Goal: Register for event/course

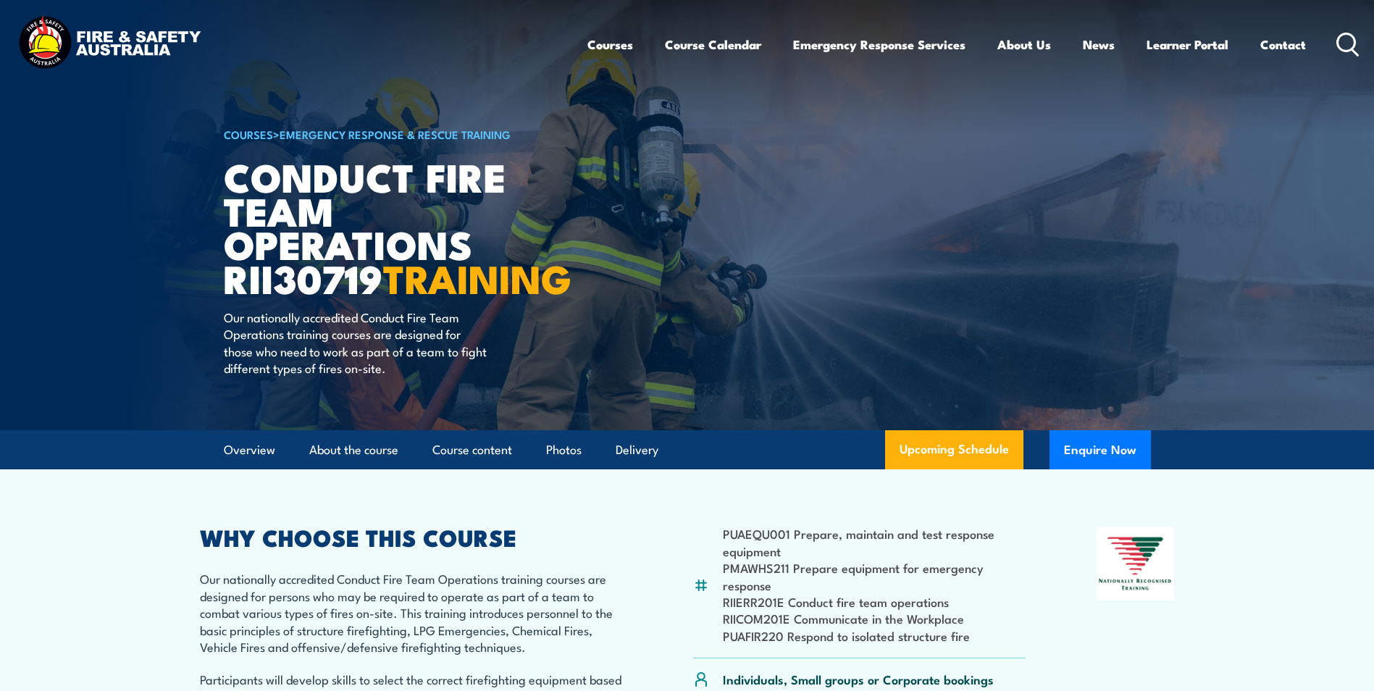
scroll to position [290, 0]
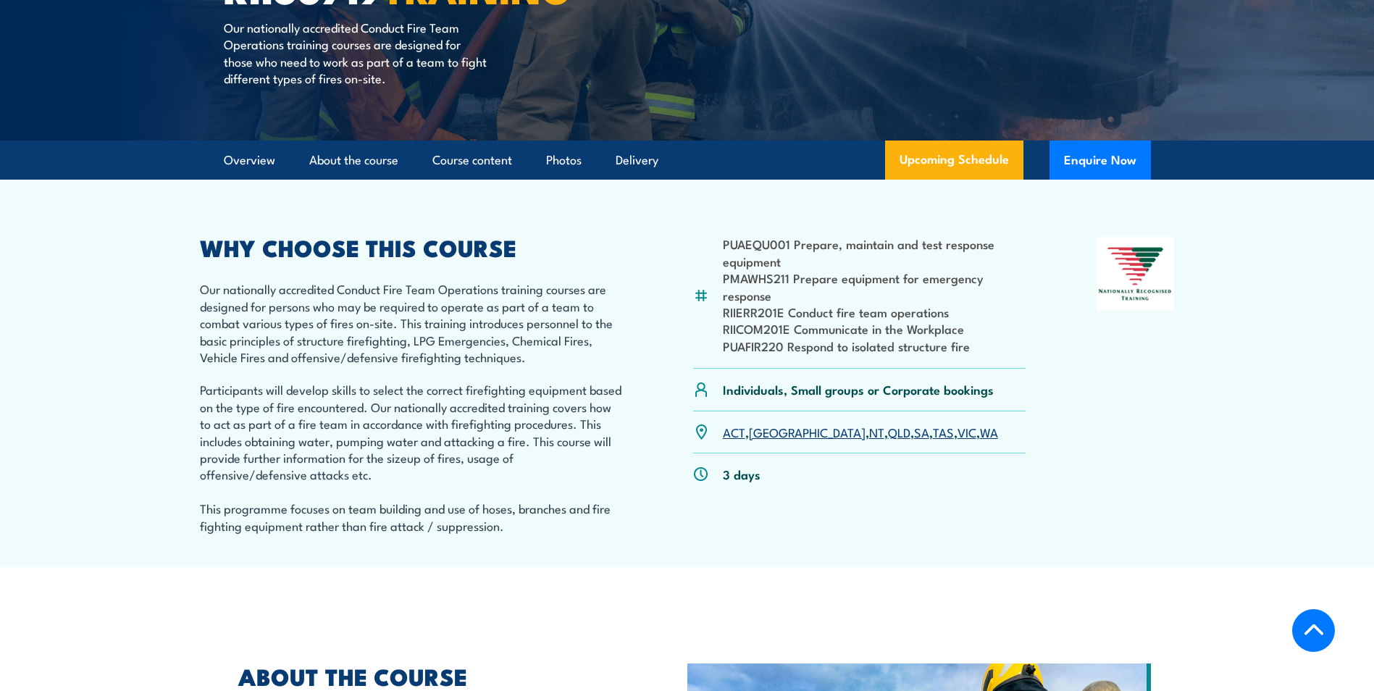
click at [888, 440] on link "QLD" at bounding box center [899, 431] width 22 height 17
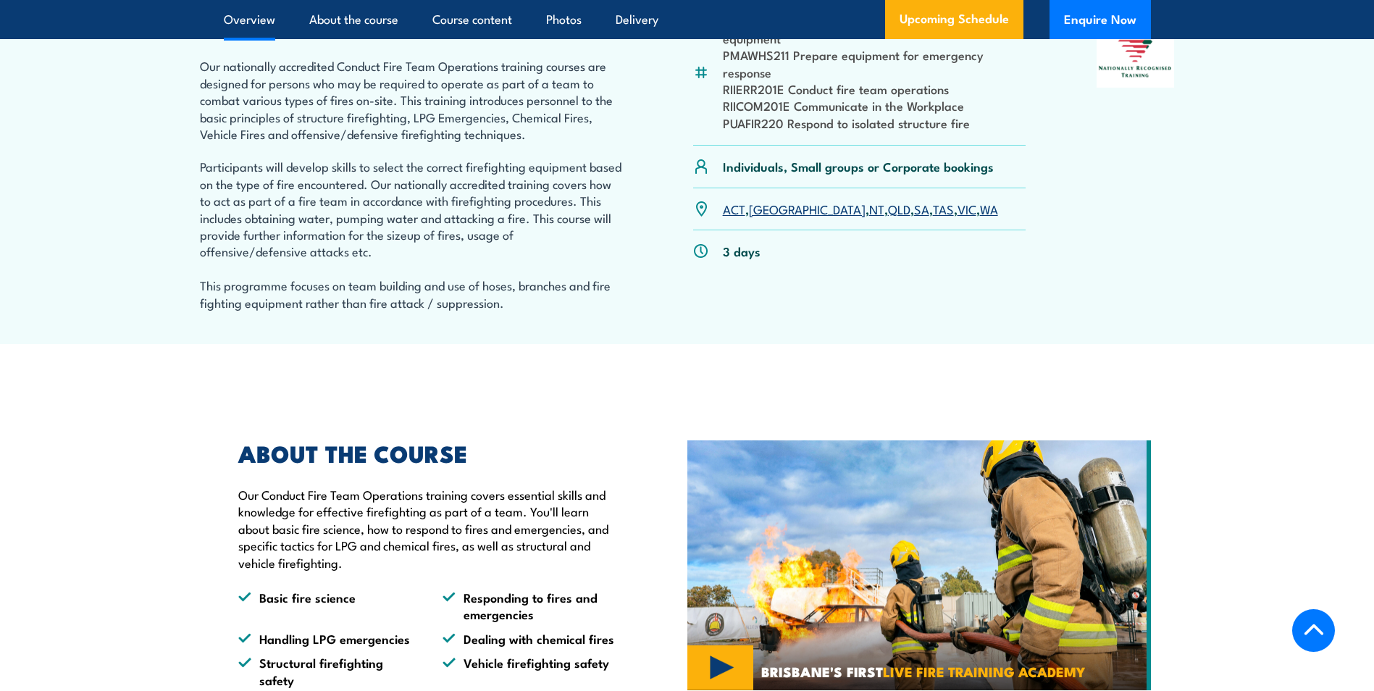
scroll to position [145, 0]
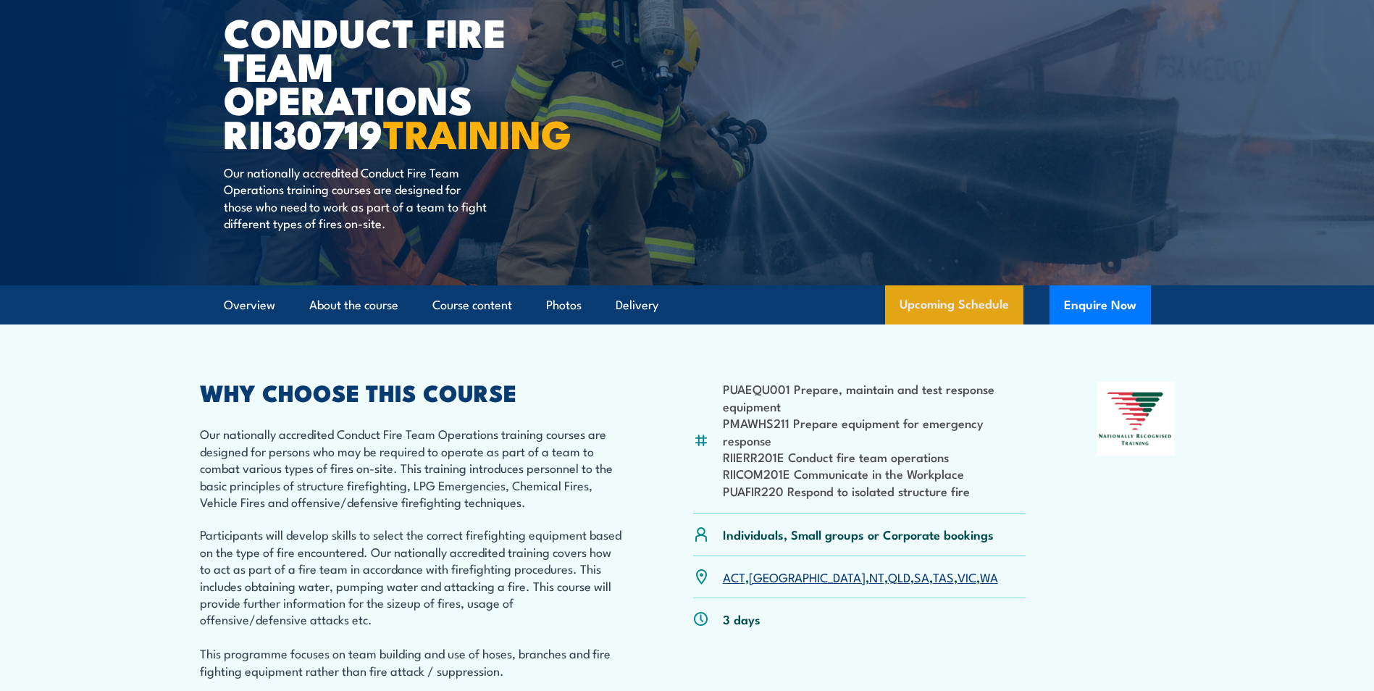
click at [962, 325] on link "Upcoming Schedule" at bounding box center [954, 304] width 138 height 39
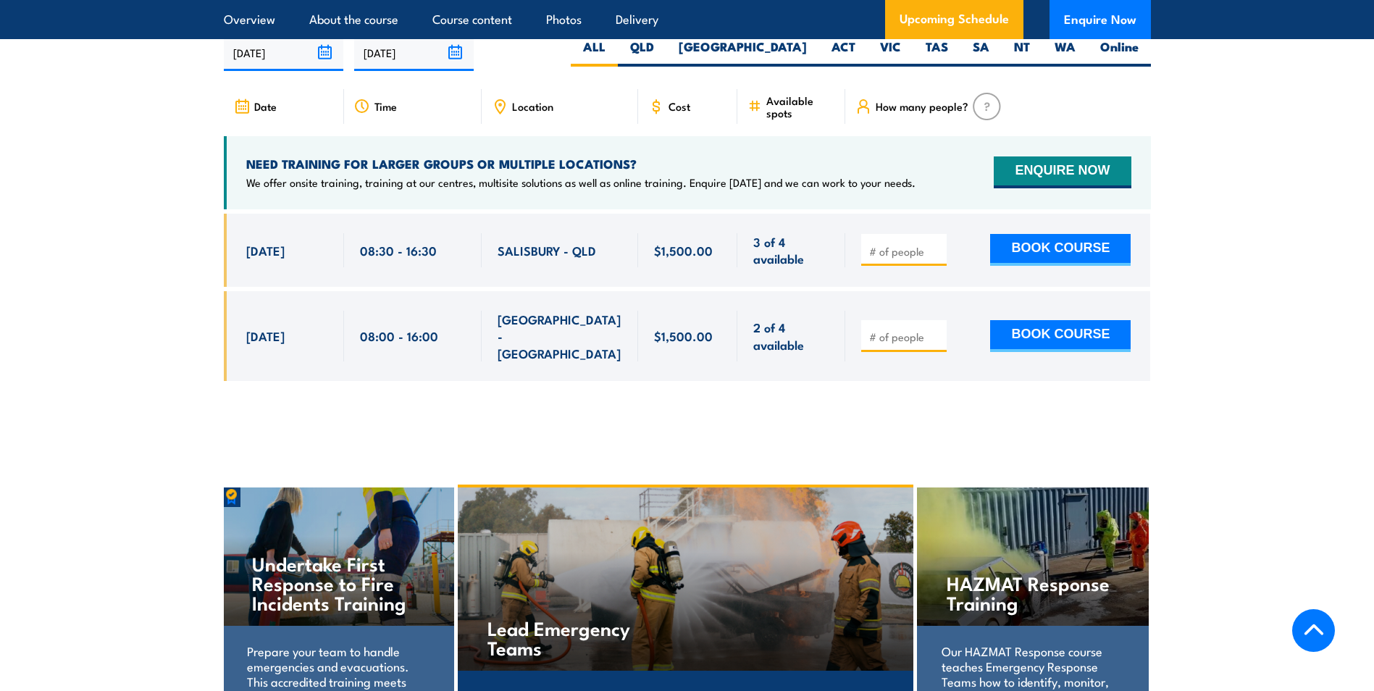
scroll to position [2406, 0]
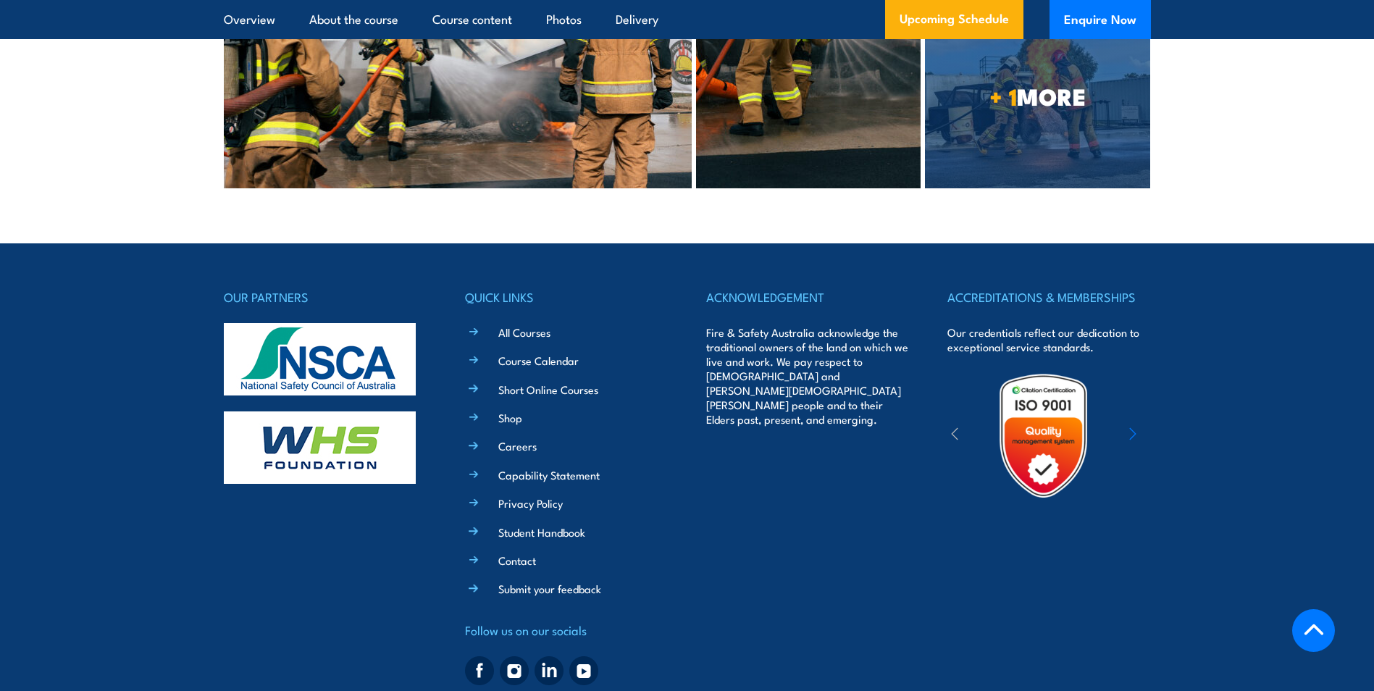
scroll to position [3616, 0]
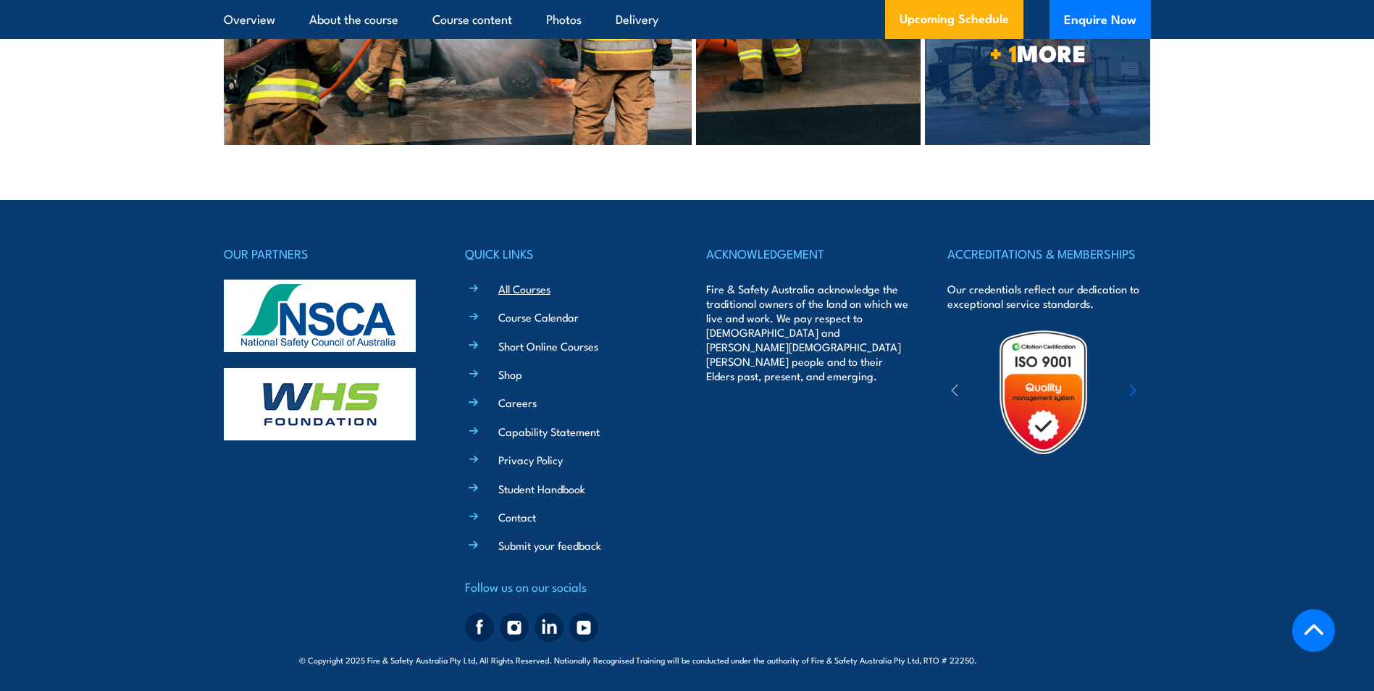
click at [522, 288] on link "All Courses" at bounding box center [524, 288] width 52 height 15
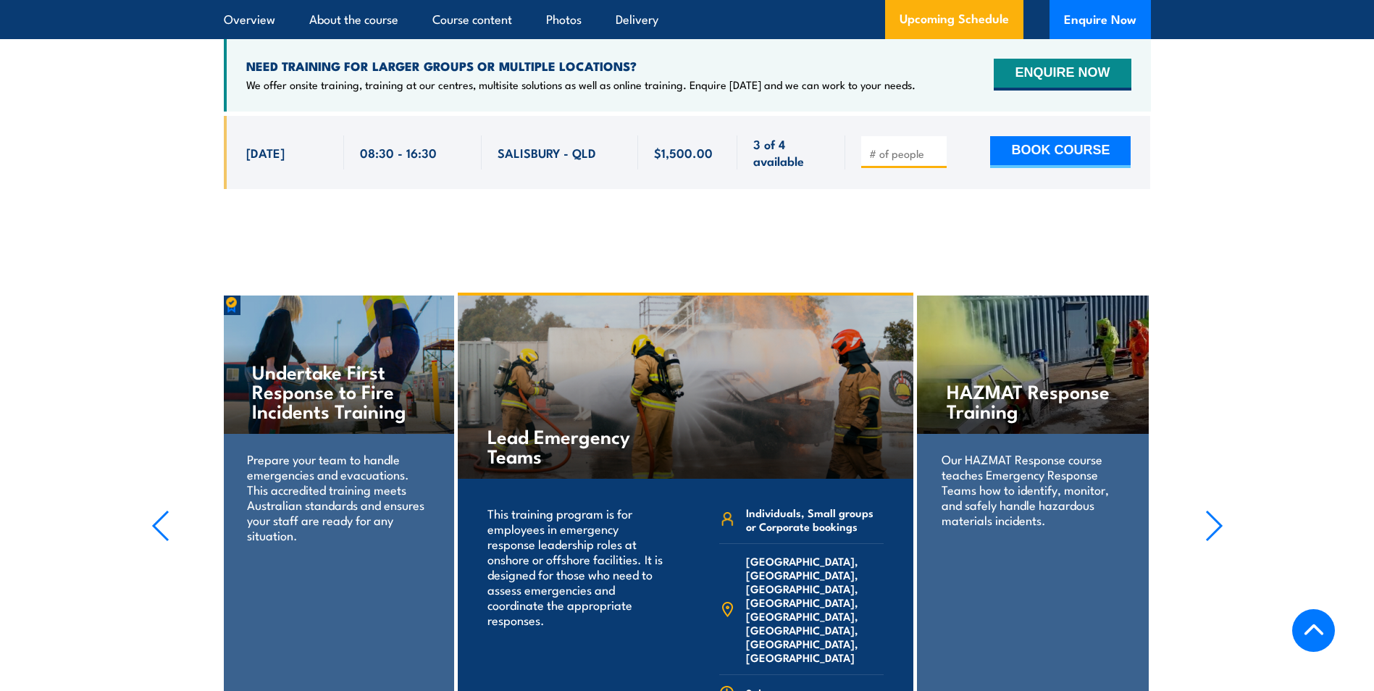
scroll to position [2608, 0]
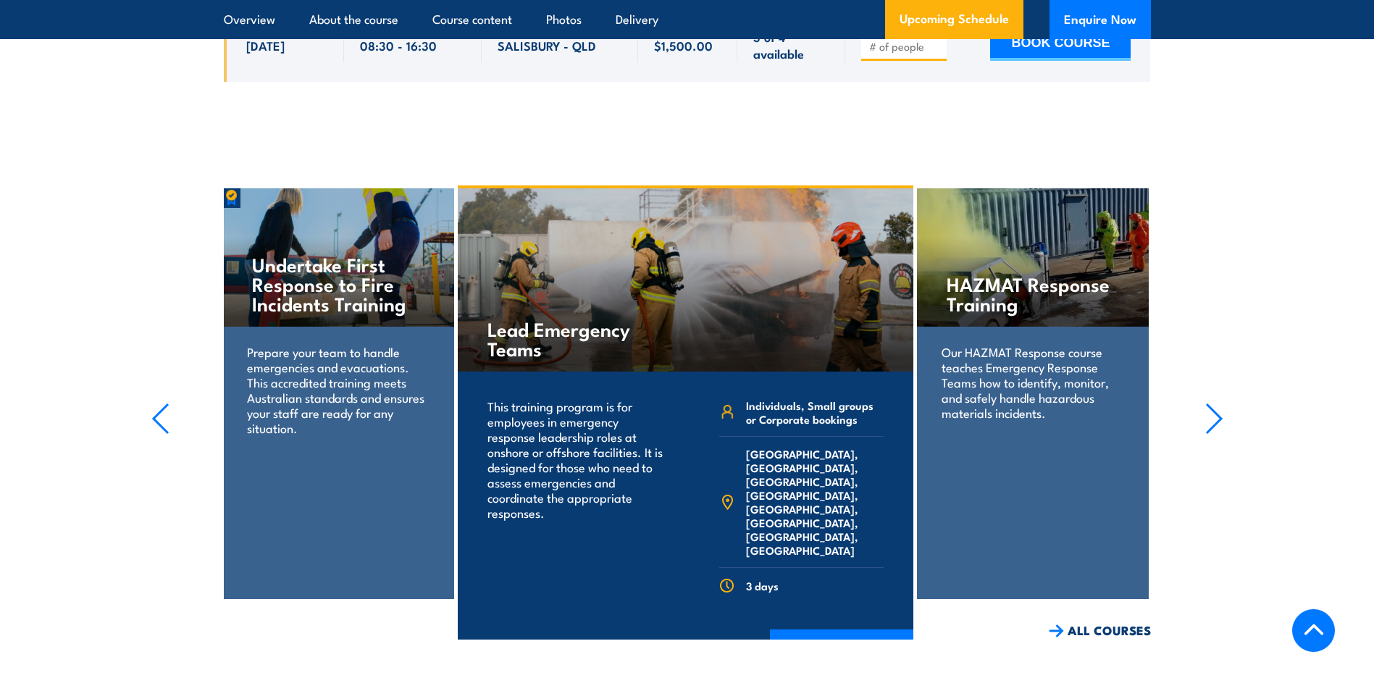
click at [1221, 429] on icon "button" at bounding box center [1214, 418] width 14 height 29
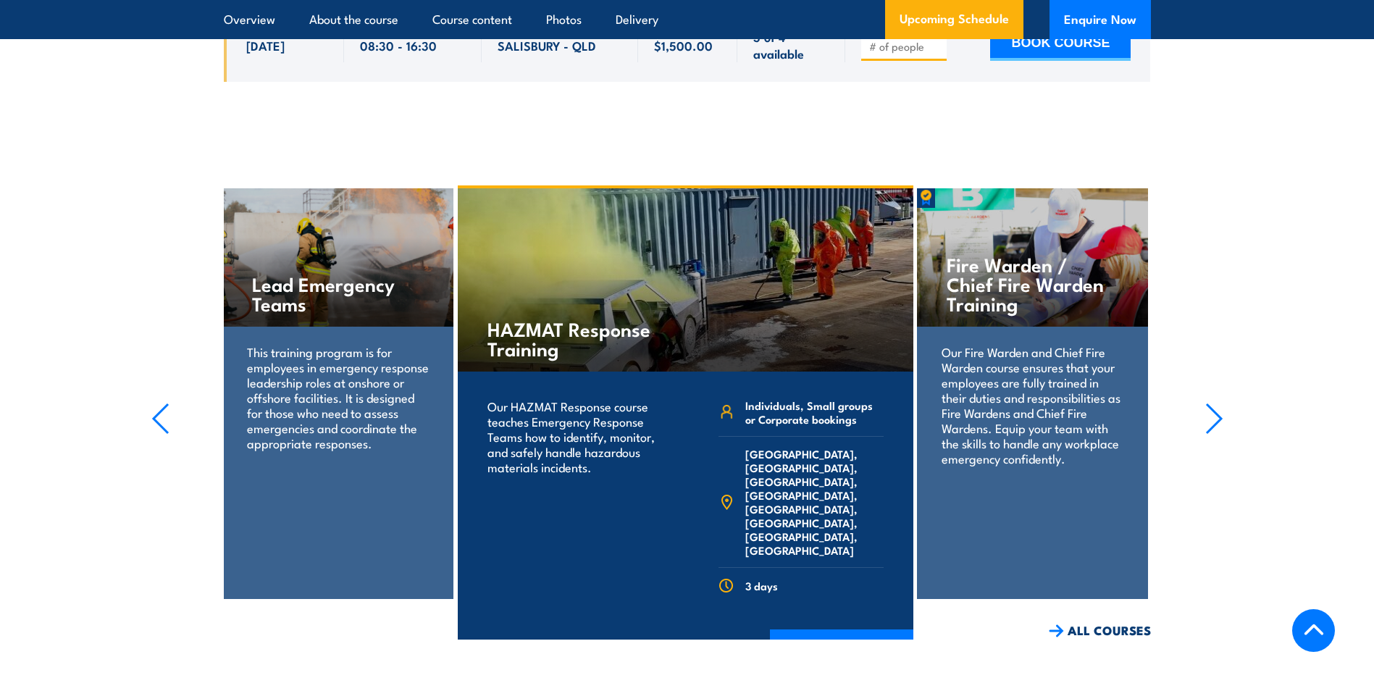
click at [1221, 429] on icon "button" at bounding box center [1214, 418] width 14 height 29
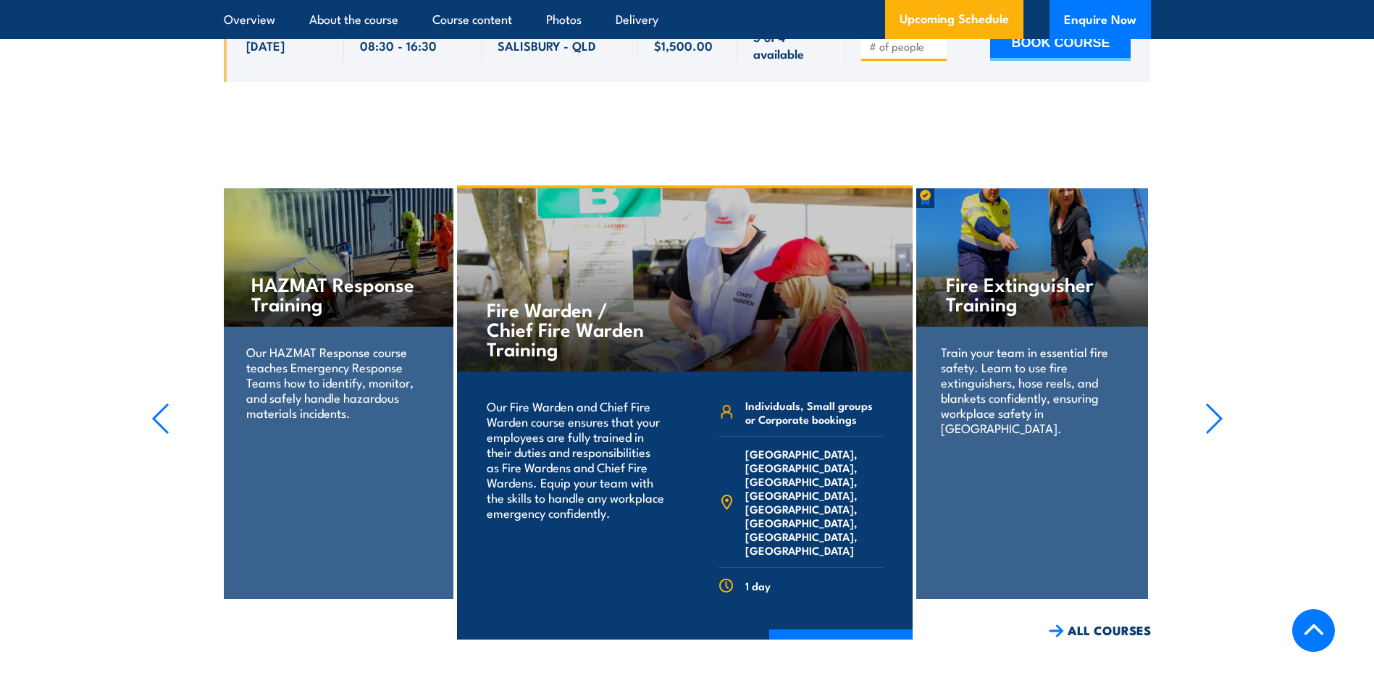
click at [1221, 429] on icon "button" at bounding box center [1214, 418] width 14 height 29
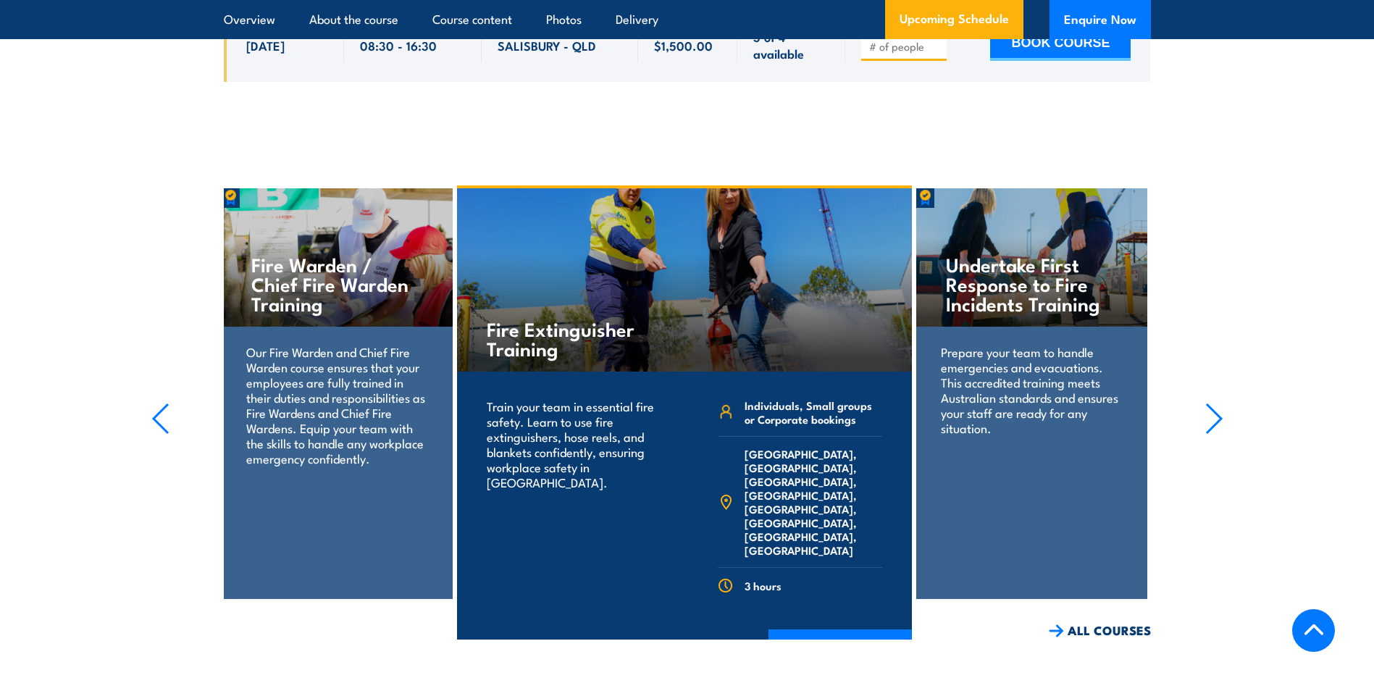
click at [1221, 429] on icon "button" at bounding box center [1214, 418] width 14 height 29
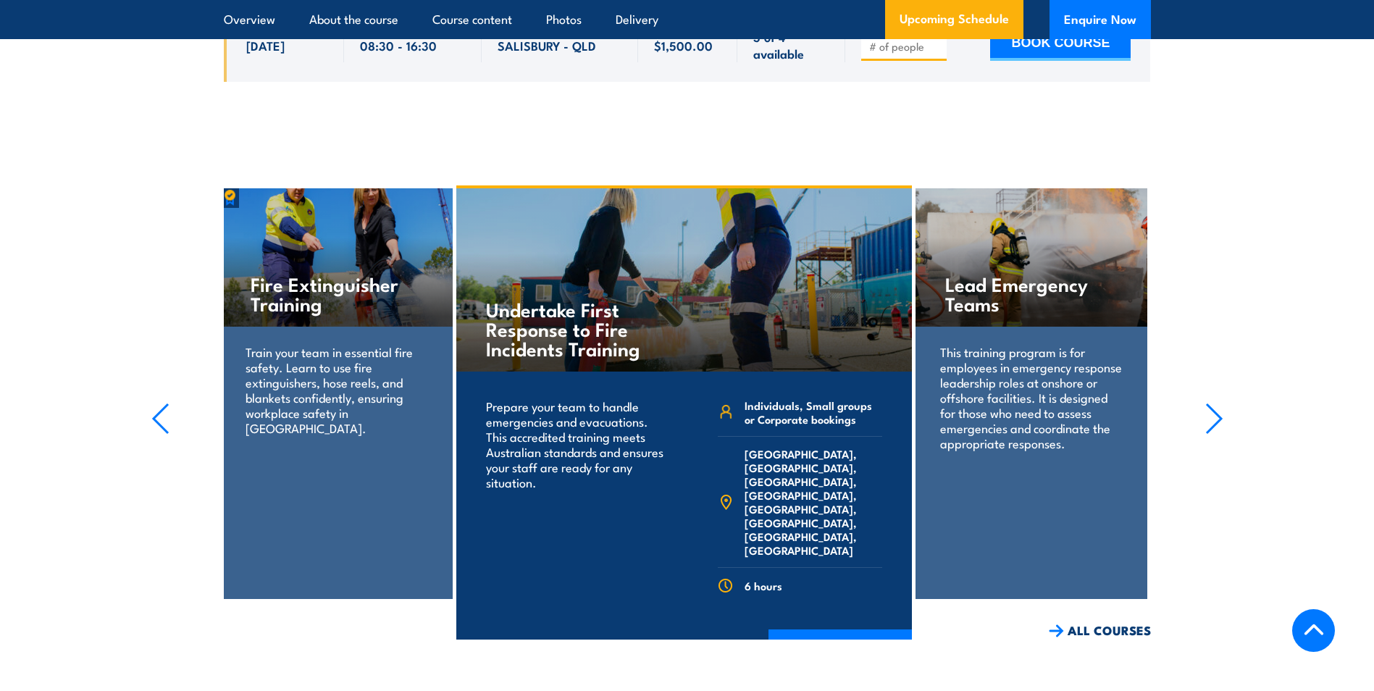
click at [1221, 429] on icon "button" at bounding box center [1214, 418] width 14 height 29
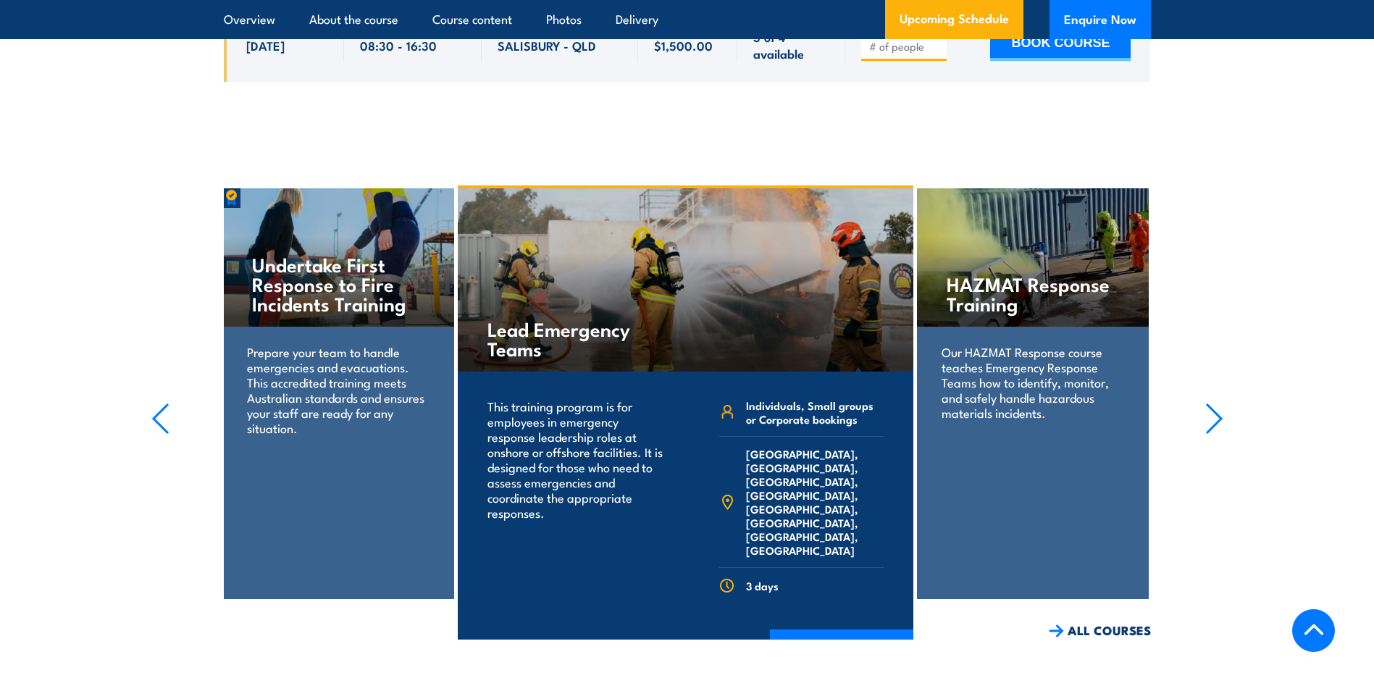
click at [1221, 429] on icon "button" at bounding box center [1214, 418] width 14 height 29
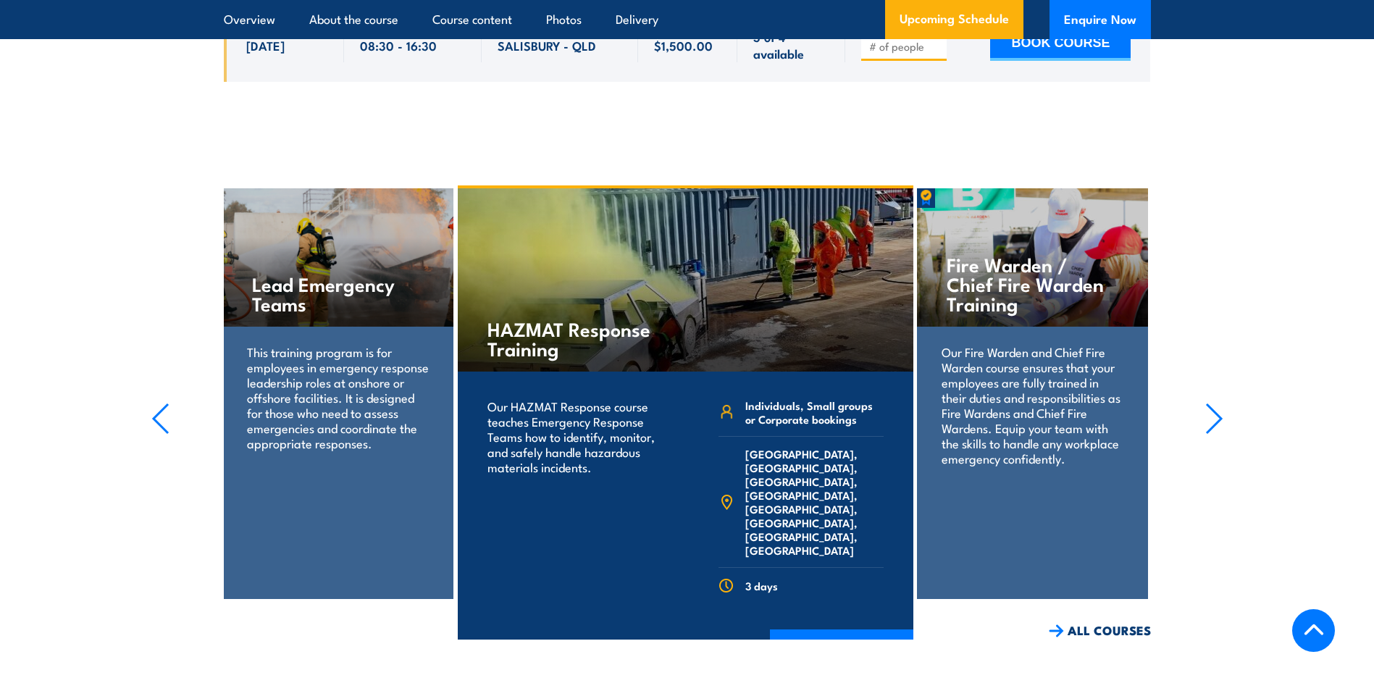
click at [1221, 429] on icon "button" at bounding box center [1214, 418] width 14 height 29
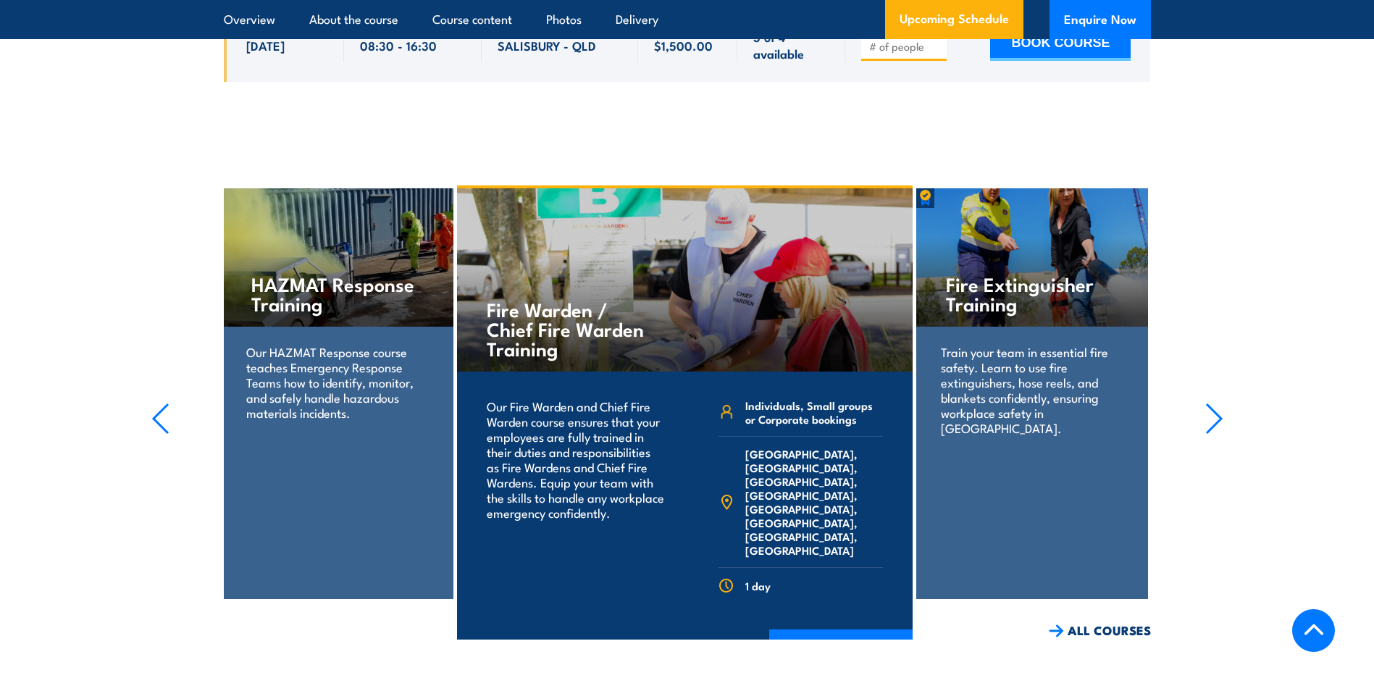
click at [1221, 429] on icon "button" at bounding box center [1214, 418] width 14 height 29
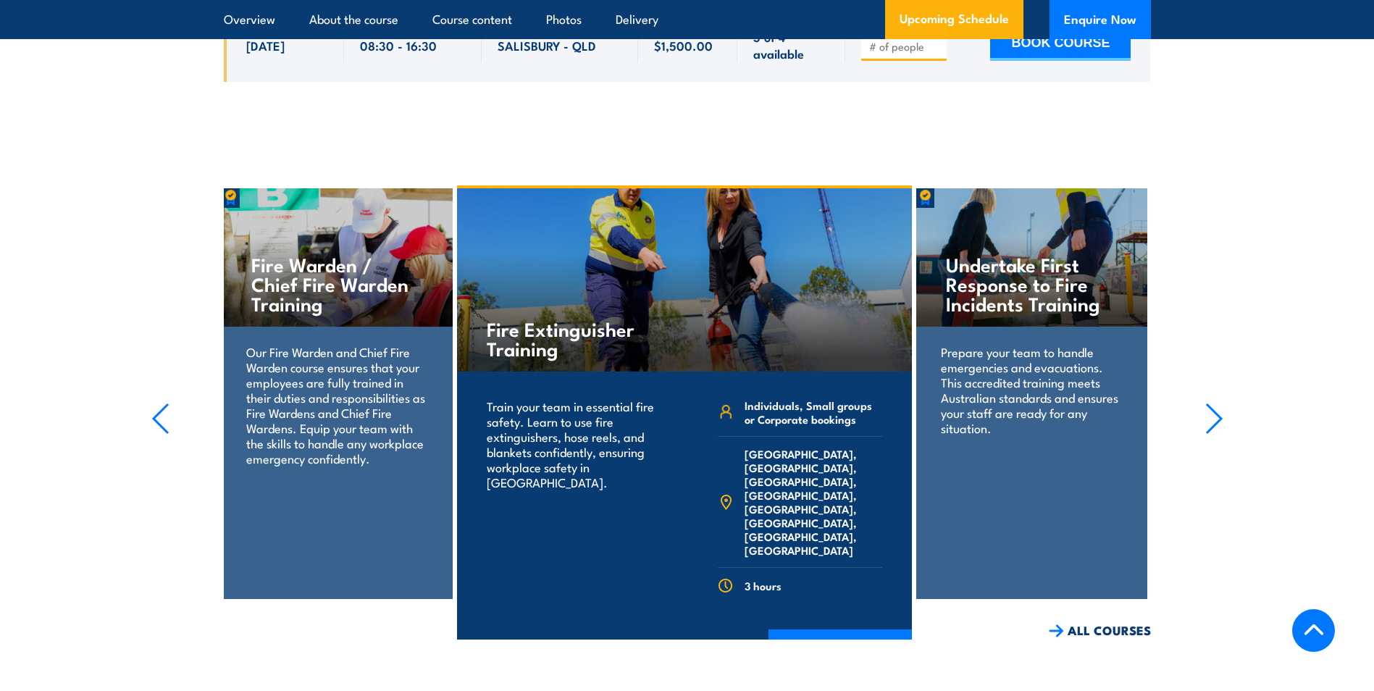
click at [1218, 425] on icon "button" at bounding box center [1214, 419] width 18 height 32
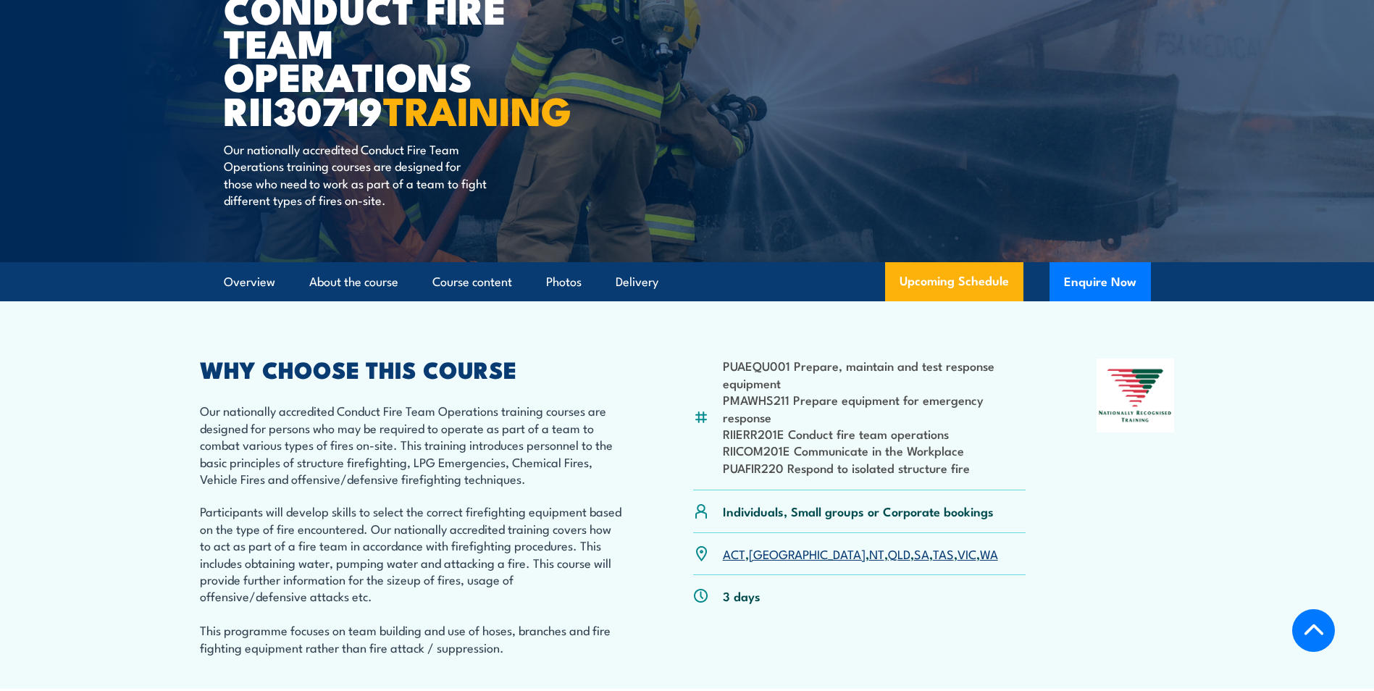
scroll to position [0, 0]
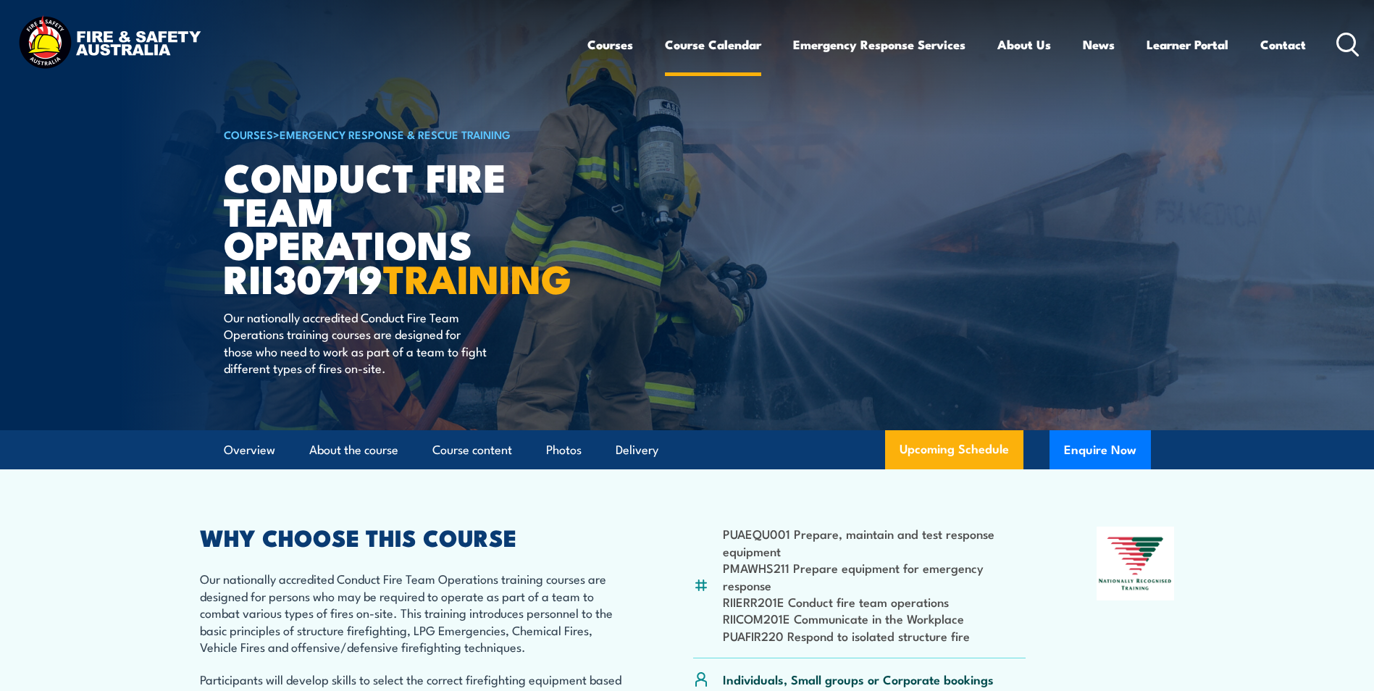
click at [687, 47] on link "Course Calendar" at bounding box center [713, 44] width 96 height 38
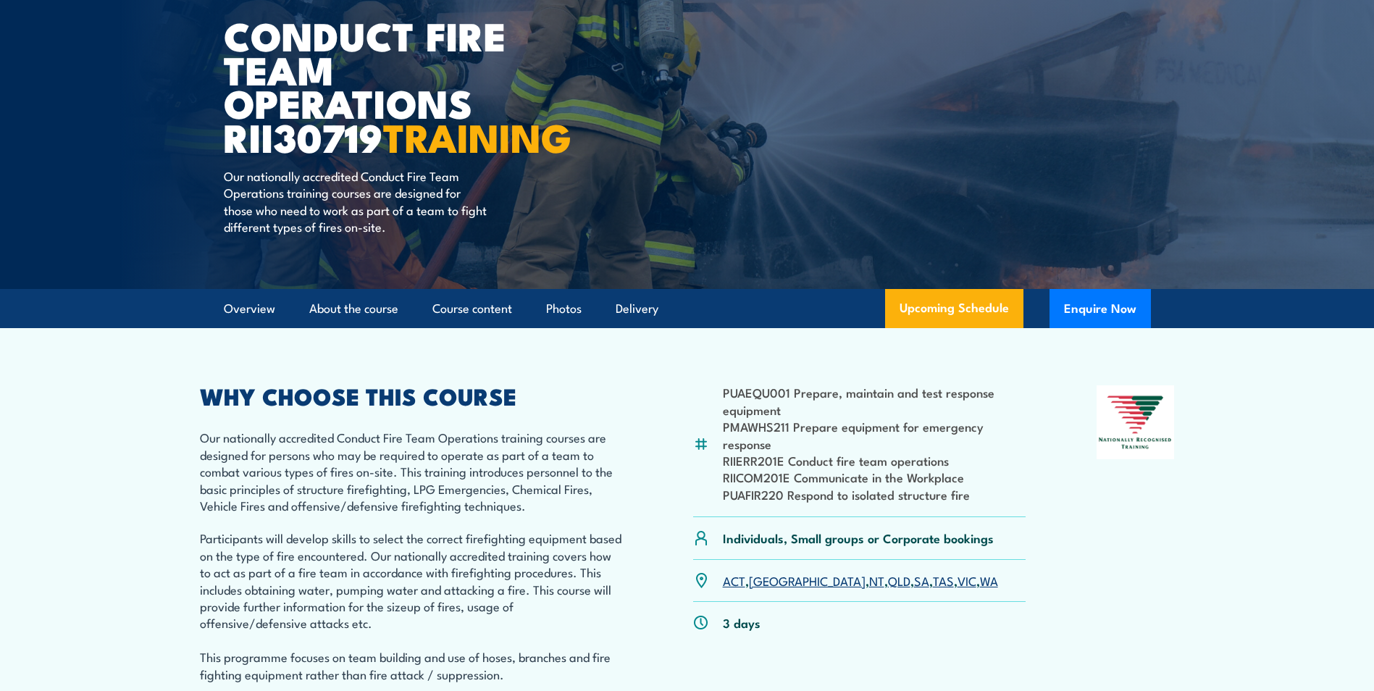
scroll to position [290, 0]
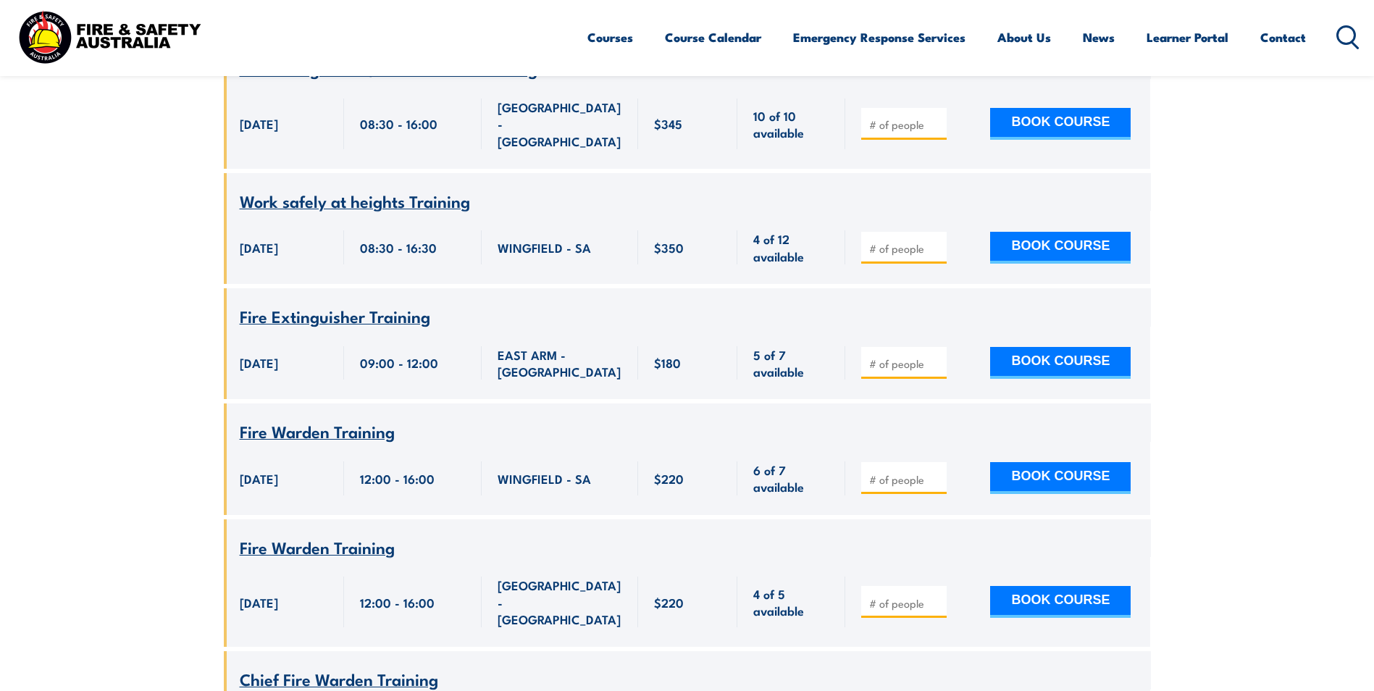
scroll to position [11446, 0]
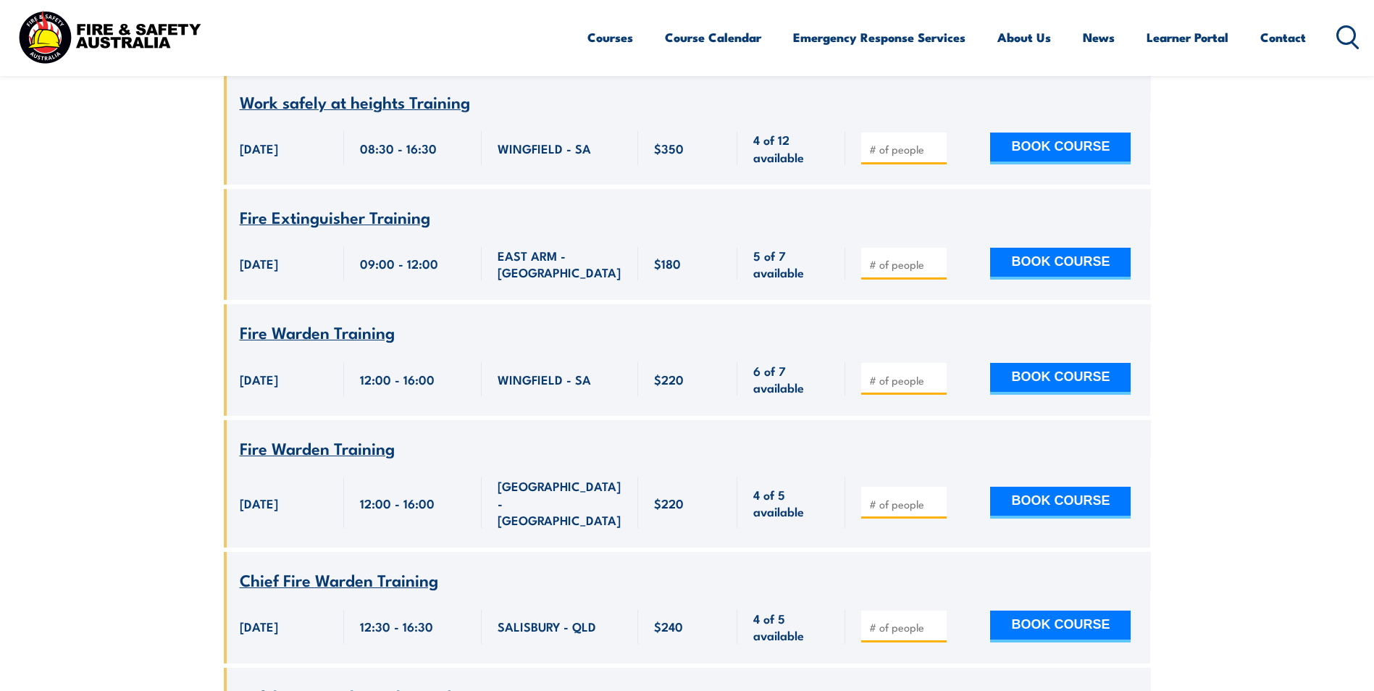
click at [335, 567] on span "Chief Fire Warden Training" at bounding box center [339, 579] width 198 height 25
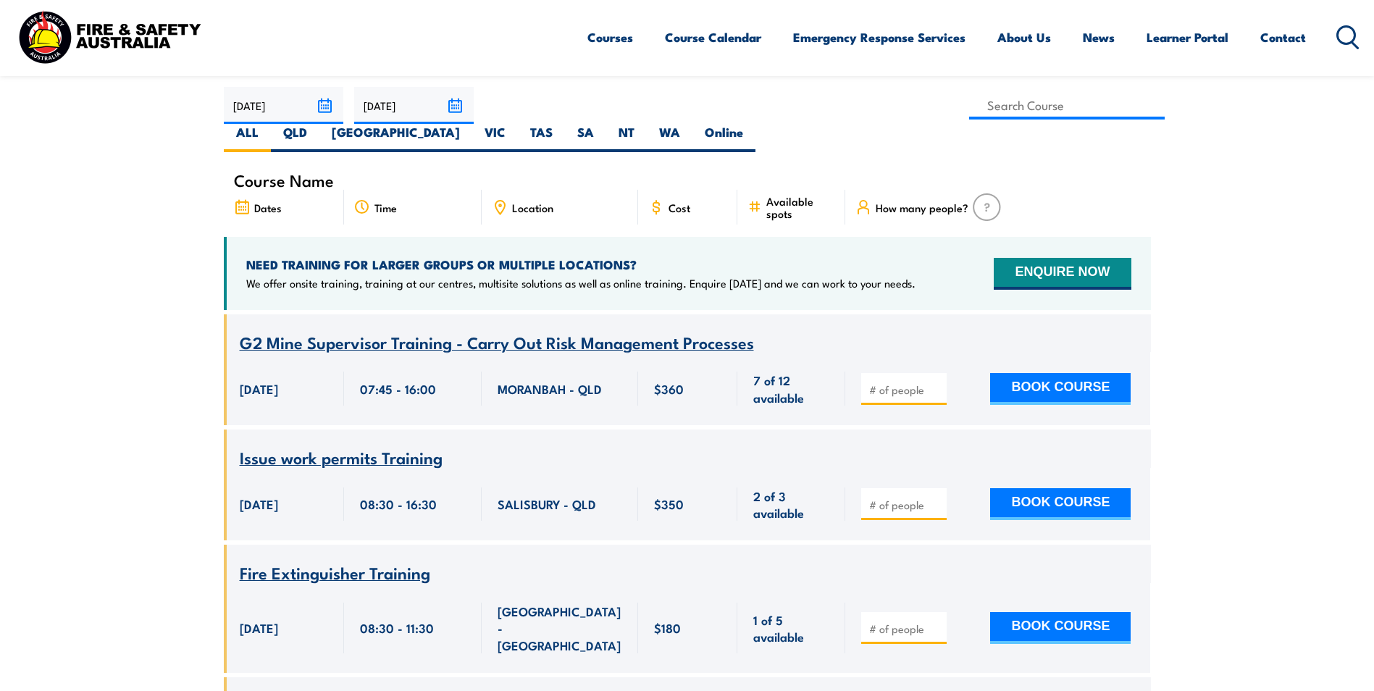
scroll to position [0, 0]
